Goal: Feedback & Contribution: Leave review/rating

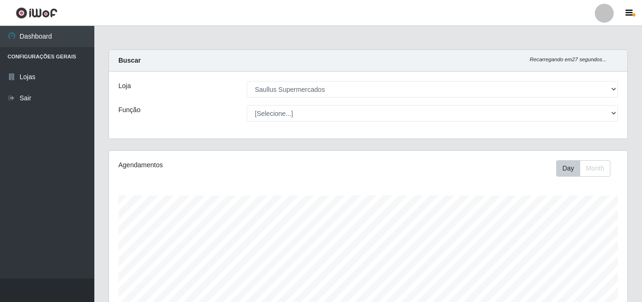
select select "423"
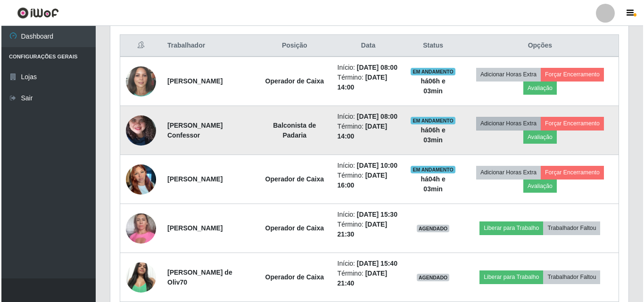
scroll to position [196, 518]
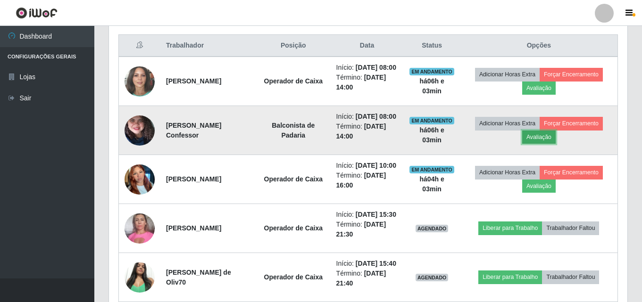
click at [534, 144] on button "Avaliação" at bounding box center [538, 137] width 33 height 13
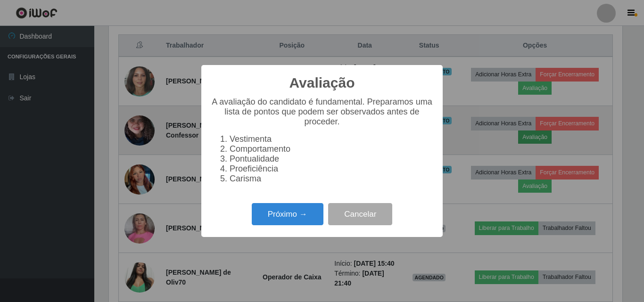
scroll to position [196, 514]
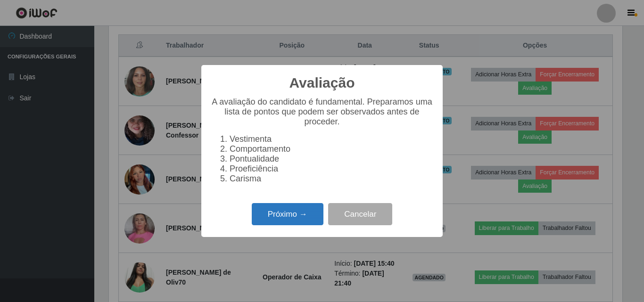
click at [291, 222] on button "Próximo →" at bounding box center [288, 214] width 72 height 22
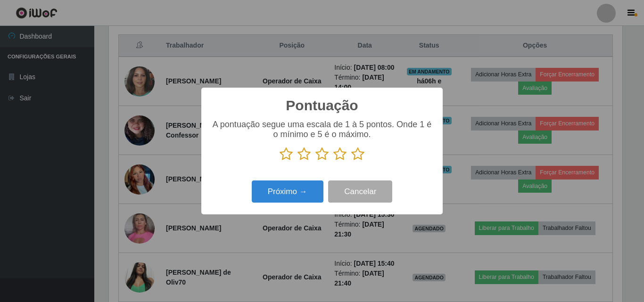
scroll to position [471537, 471219]
click at [352, 158] on icon at bounding box center [357, 154] width 13 height 14
click at [351, 161] on input "radio" at bounding box center [351, 161] width 0 height 0
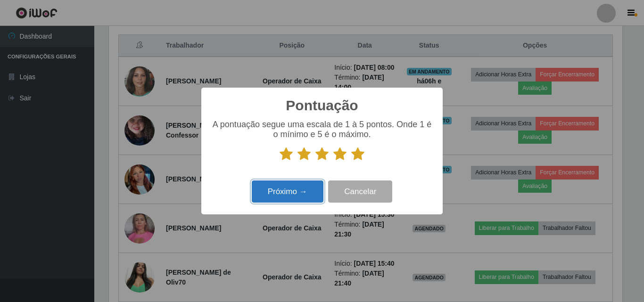
click at [309, 192] on button "Próximo →" at bounding box center [288, 192] width 72 height 22
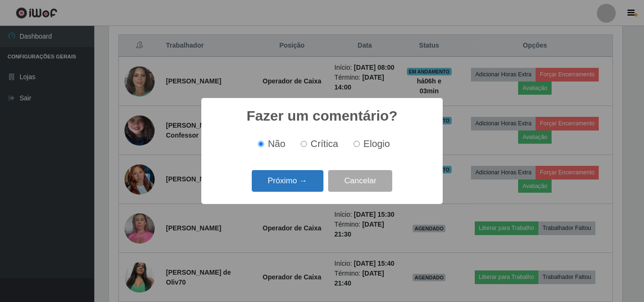
click at [312, 178] on button "Próximo →" at bounding box center [288, 181] width 72 height 22
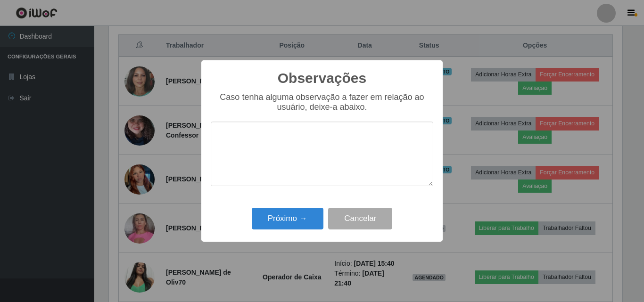
click at [312, 167] on textarea at bounding box center [322, 154] width 223 height 65
drag, startPoint x: 310, startPoint y: 133, endPoint x: 213, endPoint y: 141, distance: 97.0
click at [213, 141] on textarea "Otima profissional" at bounding box center [322, 154] width 223 height 65
type textarea "Otima profissional"
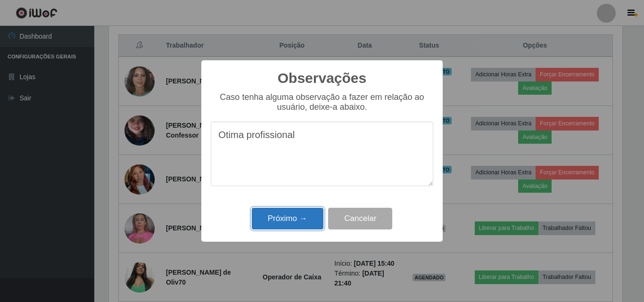
click at [300, 218] on button "Próximo →" at bounding box center [288, 219] width 72 height 22
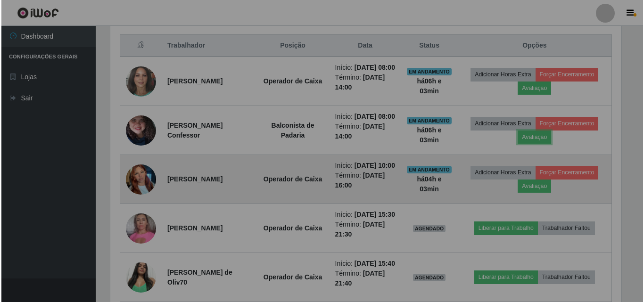
scroll to position [196, 518]
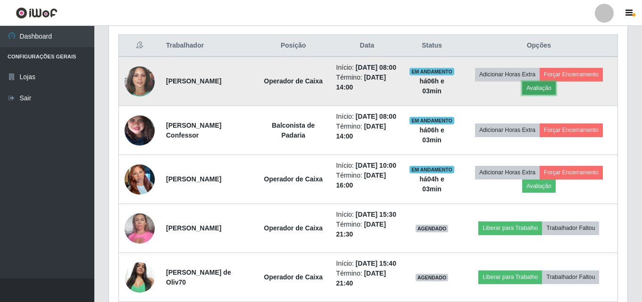
click at [531, 95] on button "Avaliação" at bounding box center [538, 88] width 33 height 13
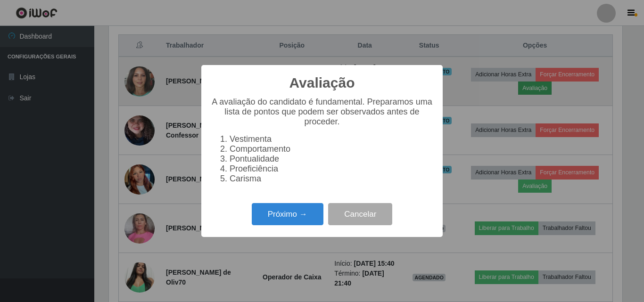
scroll to position [196, 514]
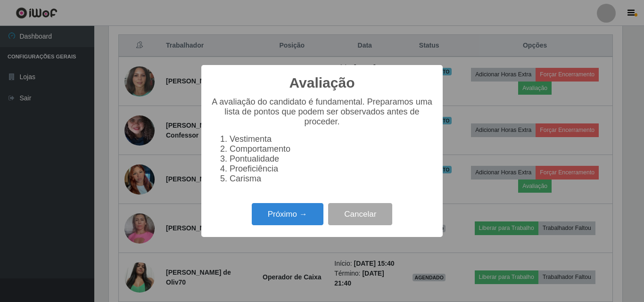
click at [534, 95] on div "Avaliação × A avaliação do candidato é fundamental. Preparamos uma lista de pon…" at bounding box center [322, 151] width 644 height 302
click at [311, 216] on button "Próximo →" at bounding box center [288, 214] width 72 height 22
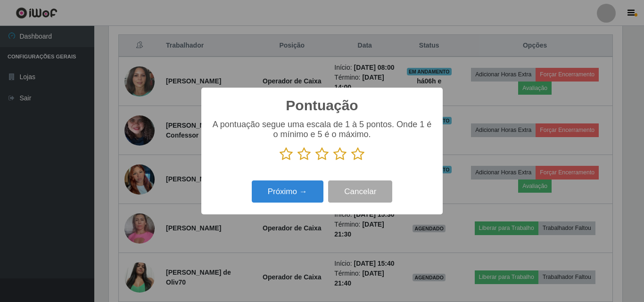
click at [360, 158] on icon at bounding box center [357, 154] width 13 height 14
click at [351, 161] on input "radio" at bounding box center [351, 161] width 0 height 0
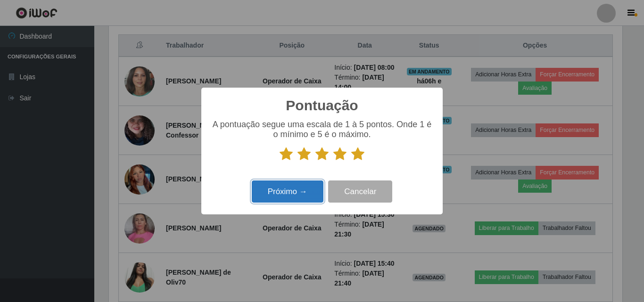
click at [292, 188] on button "Próximo →" at bounding box center [288, 192] width 72 height 22
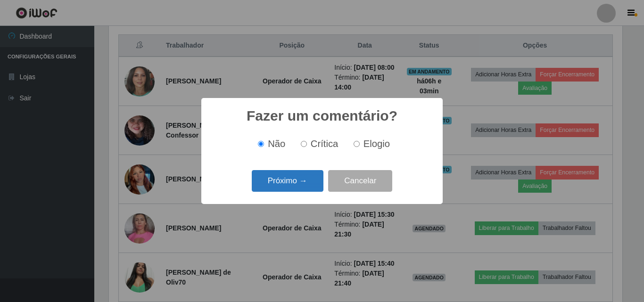
click at [306, 184] on button "Próximo →" at bounding box center [288, 181] width 72 height 22
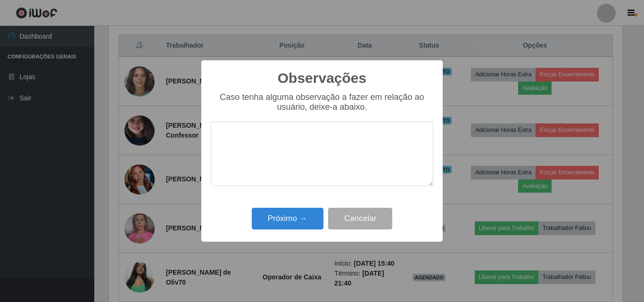
click at [317, 150] on textarea at bounding box center [322, 154] width 223 height 65
type textarea "Otima profissional"
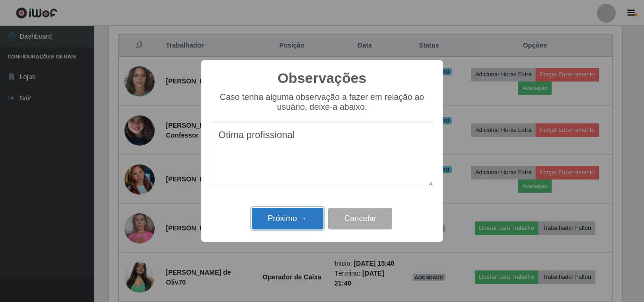
click at [307, 214] on button "Próximo →" at bounding box center [288, 219] width 72 height 22
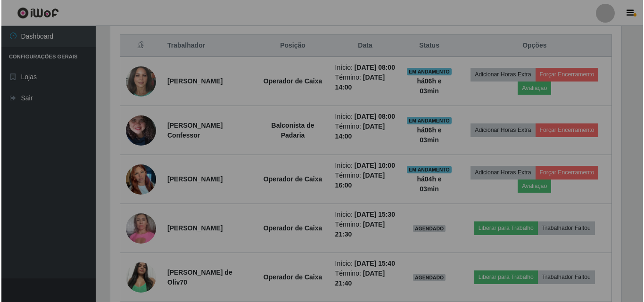
scroll to position [196, 518]
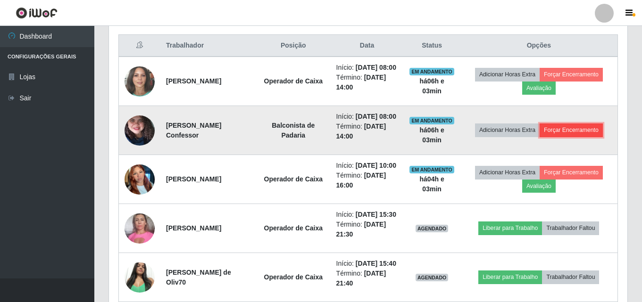
click at [561, 137] on button "Forçar Encerramento" at bounding box center [571, 130] width 63 height 13
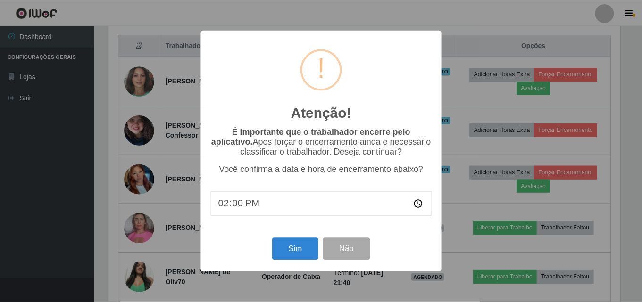
scroll to position [196, 514]
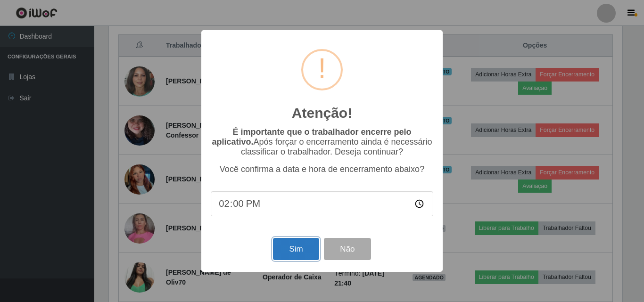
click at [296, 248] on button "Sim" at bounding box center [296, 249] width 46 height 22
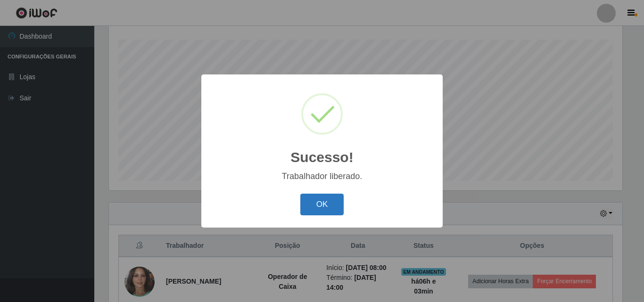
click at [320, 202] on button "OK" at bounding box center [322, 205] width 44 height 22
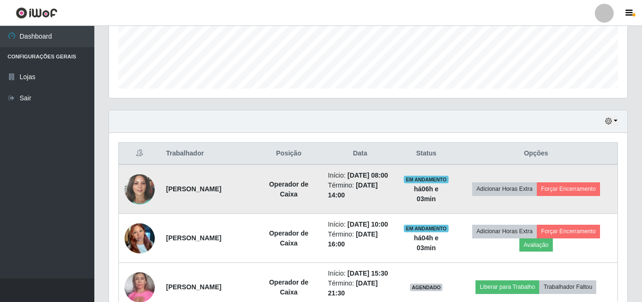
scroll to position [250, 0]
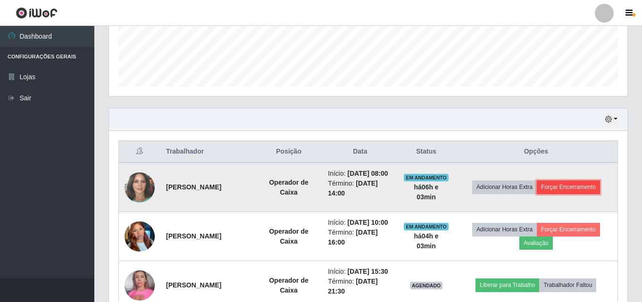
click at [574, 190] on button "Forçar Encerramento" at bounding box center [568, 187] width 63 height 13
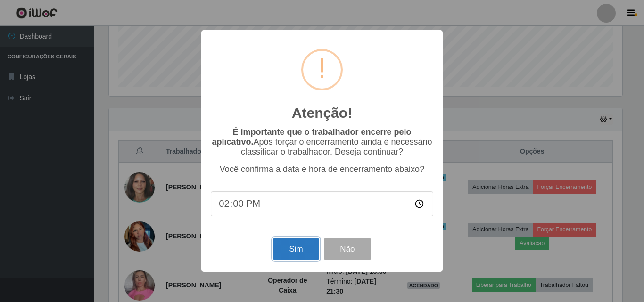
click at [306, 252] on button "Sim" at bounding box center [296, 249] width 46 height 22
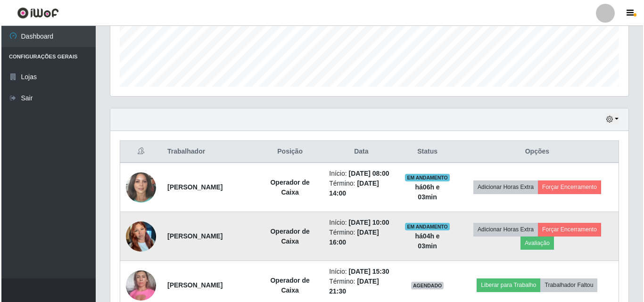
scroll to position [0, 0]
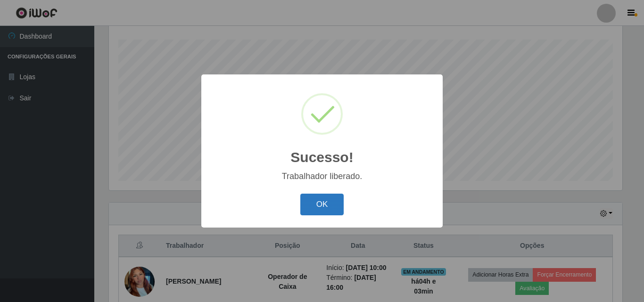
click at [321, 208] on button "OK" at bounding box center [322, 205] width 44 height 22
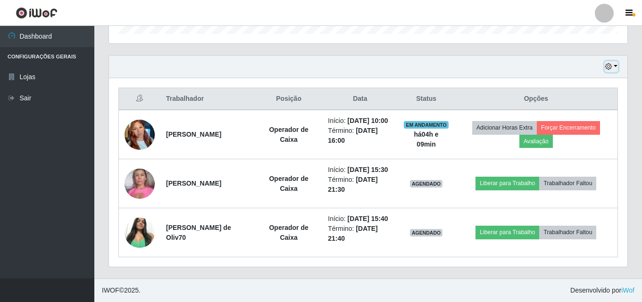
click at [617, 61] on button "button" at bounding box center [611, 66] width 13 height 11
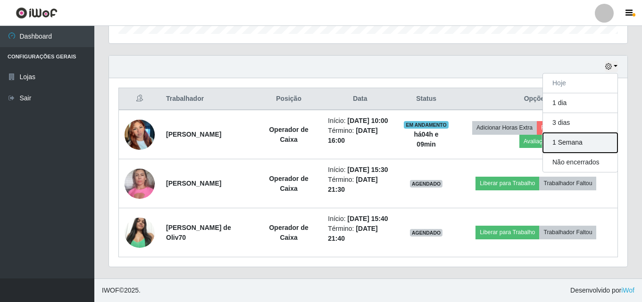
click at [584, 133] on button "1 Semana" at bounding box center [580, 143] width 75 height 20
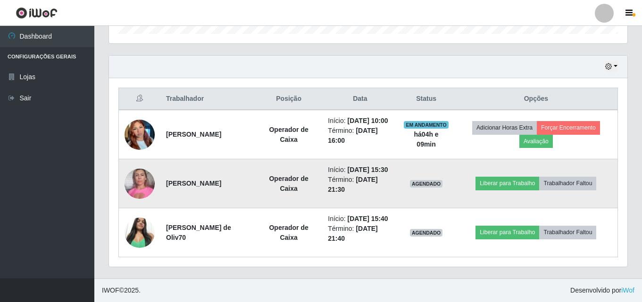
scroll to position [333, 0]
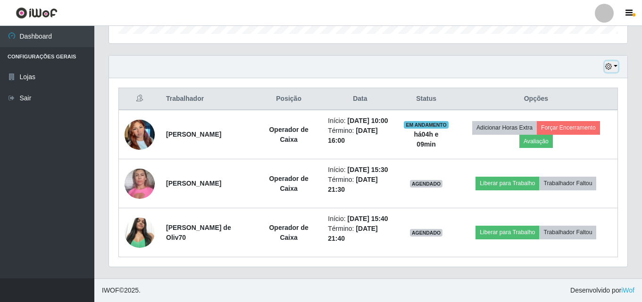
click at [615, 61] on button "button" at bounding box center [611, 66] width 13 height 11
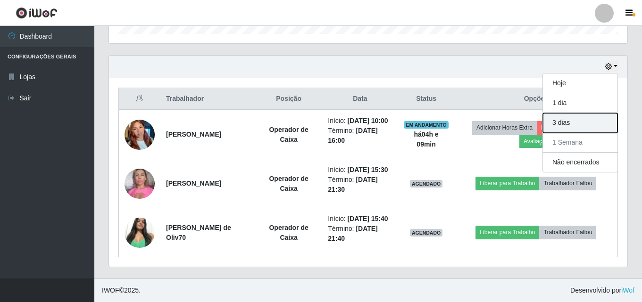
click at [580, 113] on button "3 dias" at bounding box center [580, 123] width 75 height 20
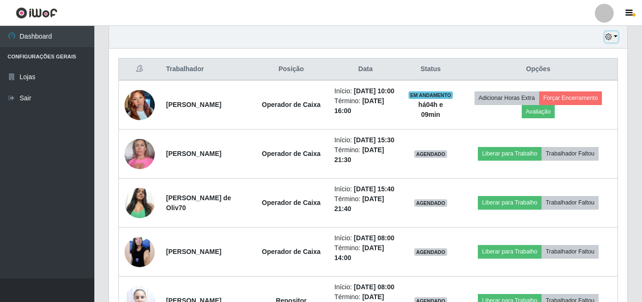
click at [615, 39] on button "button" at bounding box center [611, 37] width 13 height 11
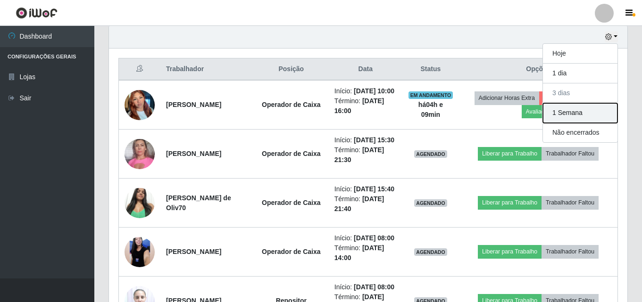
click at [588, 112] on button "1 Semana" at bounding box center [580, 113] width 75 height 20
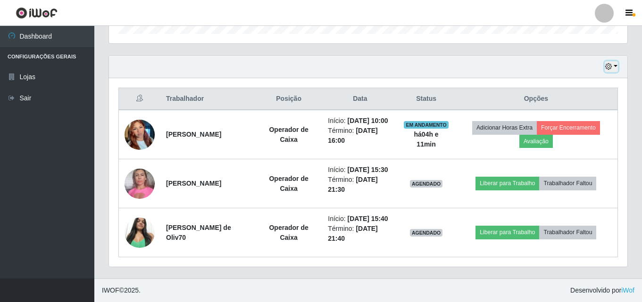
click at [616, 61] on button "button" at bounding box center [611, 66] width 13 height 11
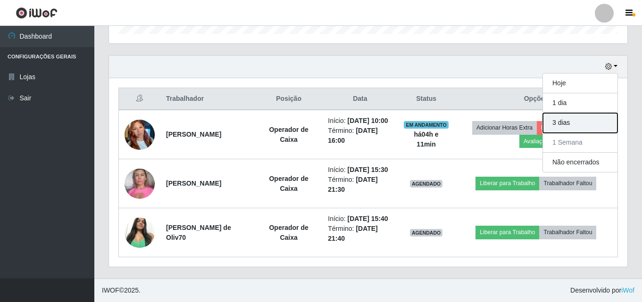
click at [582, 113] on button "3 dias" at bounding box center [580, 123] width 75 height 20
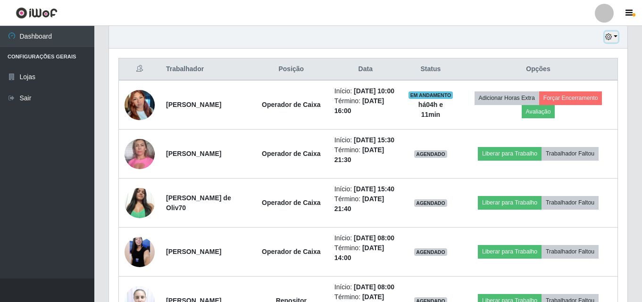
click at [615, 36] on button "button" at bounding box center [611, 37] width 13 height 11
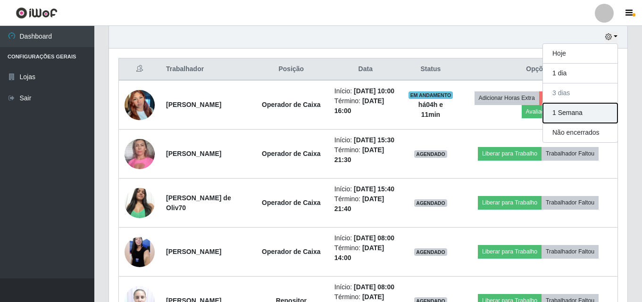
click at [575, 113] on button "1 Semana" at bounding box center [580, 113] width 75 height 20
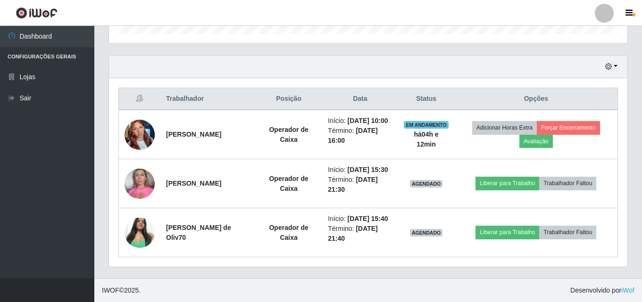
click at [530, 56] on div "Hoje 1 dia 3 dias 1 Semana Não encerrados" at bounding box center [368, 67] width 518 height 23
click at [438, 12] on header "Perfil Alterar Senha Sair" at bounding box center [321, 13] width 642 height 26
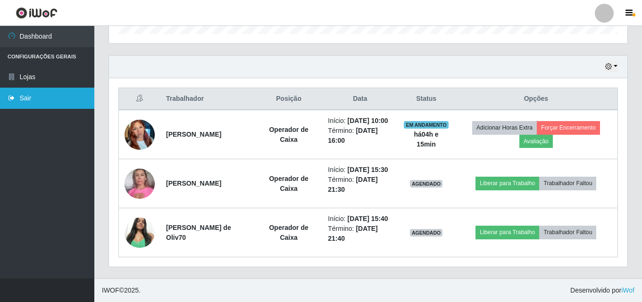
click at [17, 95] on link "Sair" at bounding box center [47, 98] width 94 height 21
